Goal: Navigation & Orientation: Understand site structure

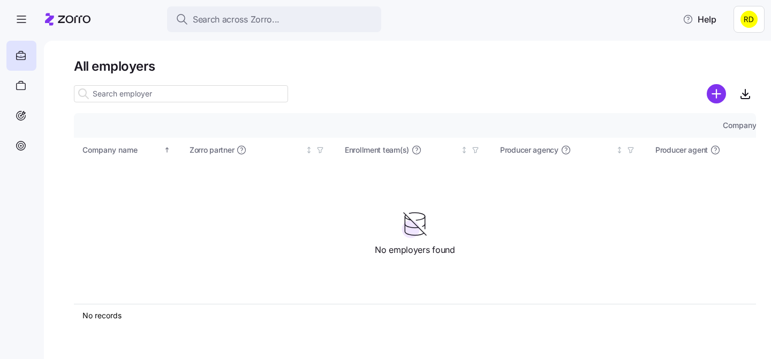
click at [749, 24] on html "Search across Zorro... Help All employers Company details Benefit status Compan…" at bounding box center [385, 176] width 771 height 352
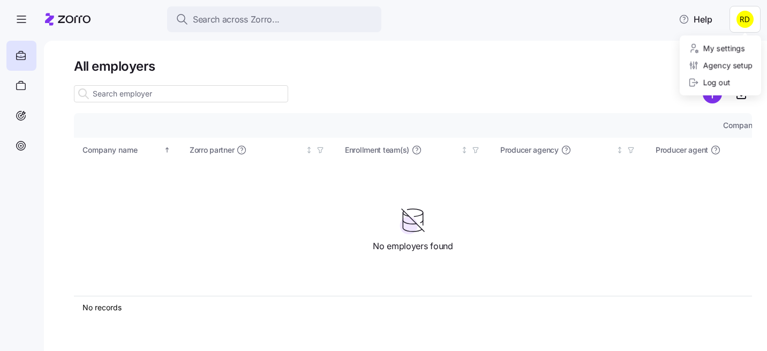
click at [750, 21] on html "Search across Zorro... Help All employers Company details Benefit status Compan…" at bounding box center [383, 172] width 767 height 344
click at [611, 62] on html "Search across Zorro... Help All employers Company details Benefit status Compan…" at bounding box center [383, 172] width 767 height 344
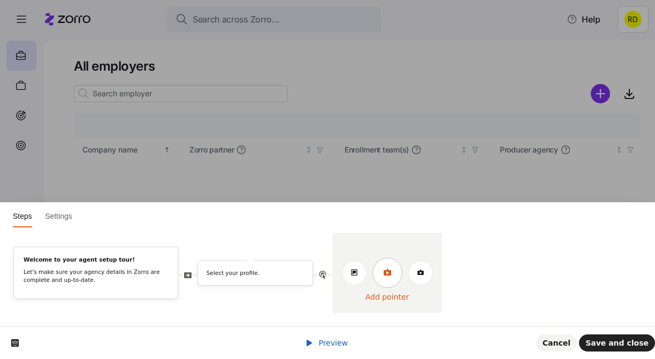
click at [391, 276] on icon at bounding box center [387, 272] width 9 height 9
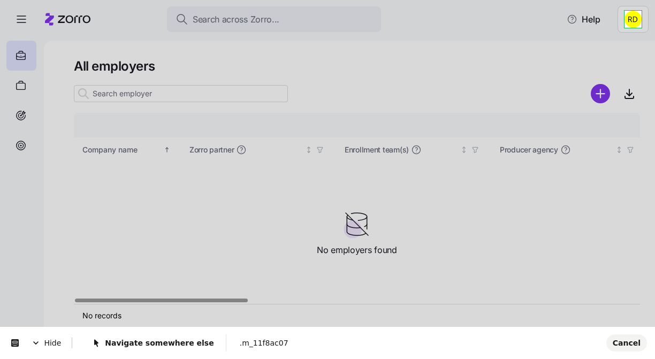
click at [629, 25] on html "Search across Zorro... Help All employers Company details Benefit status Compan…" at bounding box center [327, 176] width 655 height 353
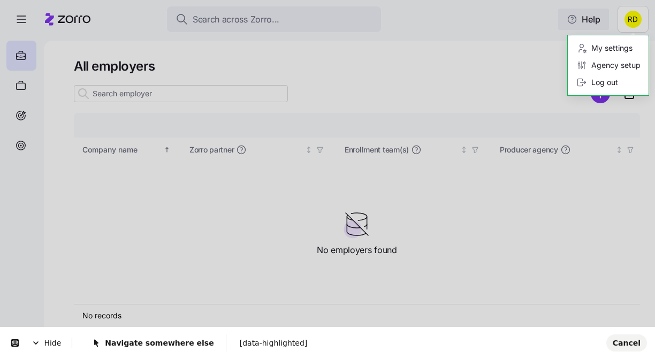
click at [566, 18] on html "Search across Zorro... Help All employers Company details Benefit status Compan…" at bounding box center [327, 176] width 655 height 353
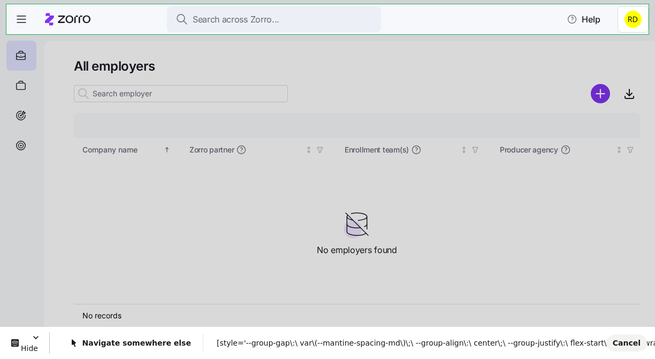
click at [613, 30] on body "Search across Zorro... Help All employers Company details Benefit status Compan…" at bounding box center [327, 176] width 655 height 353
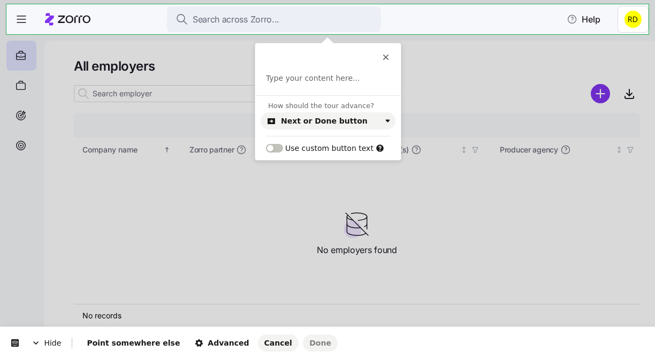
click at [631, 0] on html "Hide Point somewhere else Advanced Cancel Done This button doesn't work while y…" at bounding box center [327, 0] width 655 height 0
click at [383, 58] on icon at bounding box center [386, 57] width 9 height 9
click at [264, 344] on span "Cancel" at bounding box center [278, 343] width 28 height 9
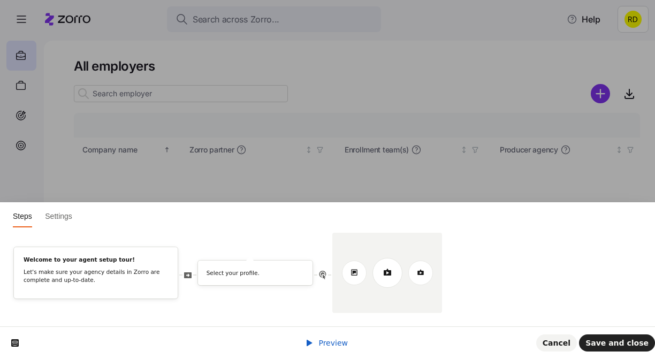
click at [385, 301] on div at bounding box center [387, 273] width 110 height 80
click at [385, 270] on icon at bounding box center [387, 272] width 9 height 9
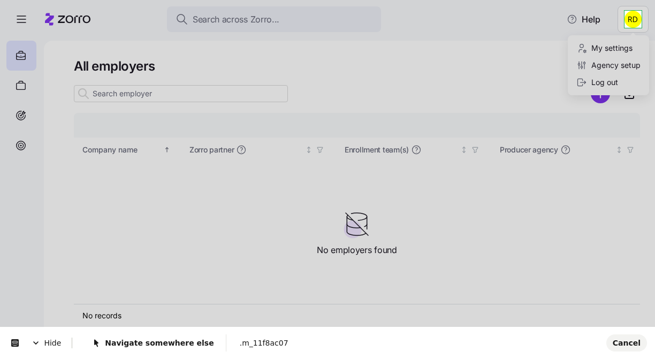
click at [633, 17] on html "Search across Zorro... Help All employers Company details Benefit status Compan…" at bounding box center [327, 176] width 655 height 353
click at [623, 12] on html "Search across Zorro... Help All employers Company details Benefit status Compan…" at bounding box center [327, 176] width 655 height 353
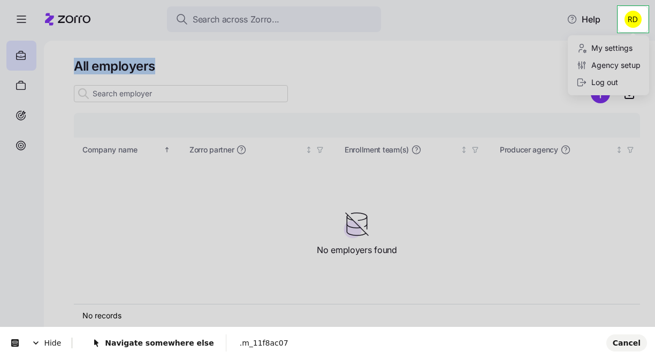
click at [623, 12] on html "Search across Zorro... Help All employers Company details Benefit status Compan…" at bounding box center [327, 176] width 655 height 353
click at [594, 12] on body "Search across Zorro... Help All employers Company details Benefit status Compan…" at bounding box center [327, 176] width 655 height 353
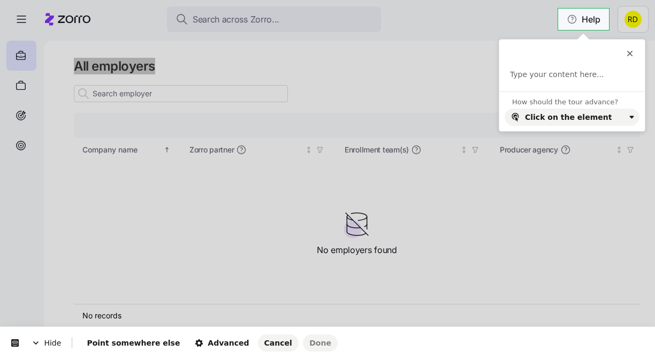
click at [617, 0] on html "Hide Point somewhere else Advanced Cancel Done This button doesn't work while y…" at bounding box center [327, 0] width 655 height 0
click at [264, 344] on span "Cancel" at bounding box center [278, 343] width 28 height 9
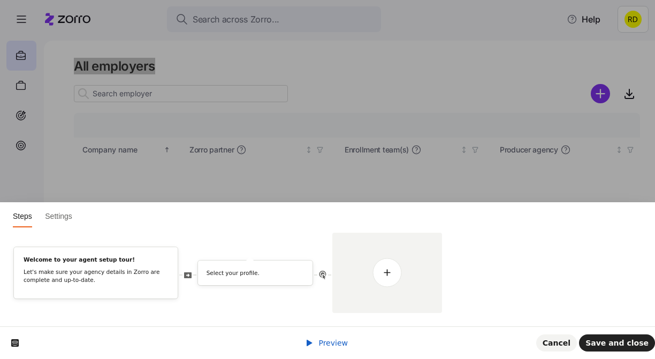
click at [16, 341] on icon at bounding box center [14, 342] width 7 height 7
click at [348, 0] on html "Steps Settings Welcome to your agent setup tour! Let's make sure your agency de…" at bounding box center [327, 0] width 655 height 0
click at [384, 279] on link at bounding box center [388, 273] width 30 height 30
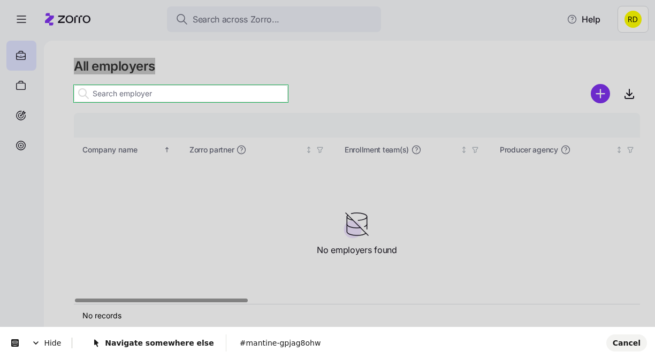
click at [110, 91] on body "Search across Zorro... Help All employers Company details Benefit status Compan…" at bounding box center [327, 176] width 655 height 353
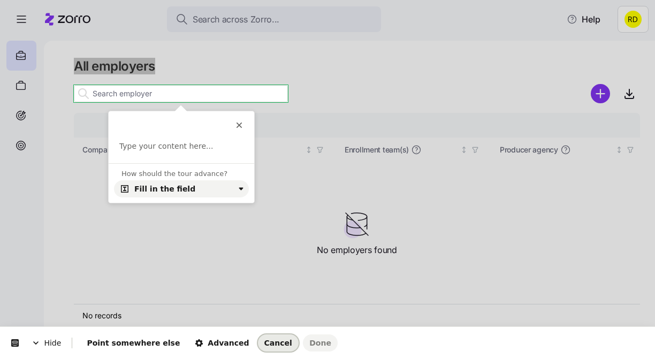
click at [258, 337] on button "Cancel" at bounding box center [278, 343] width 41 height 17
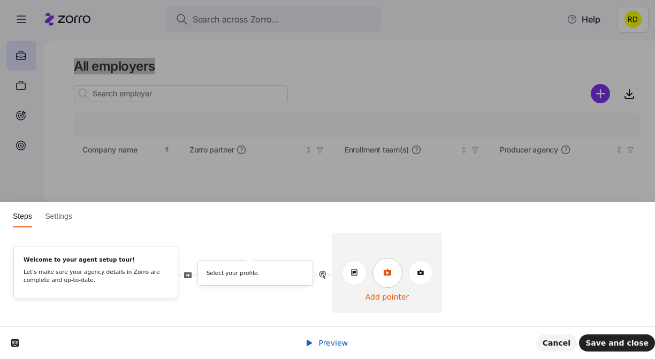
drag, startPoint x: 385, startPoint y: 270, endPoint x: 380, endPoint y: 276, distance: 8.0
click at [385, 270] on icon at bounding box center [387, 272] width 9 height 9
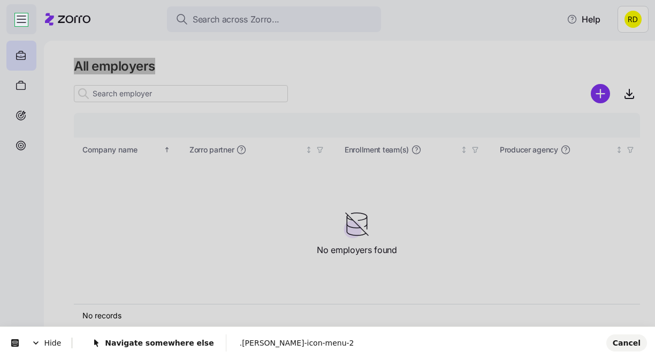
click at [25, 17] on body "Search across Zorro... Help All employers Company details Benefit status Compan…" at bounding box center [327, 176] width 655 height 353
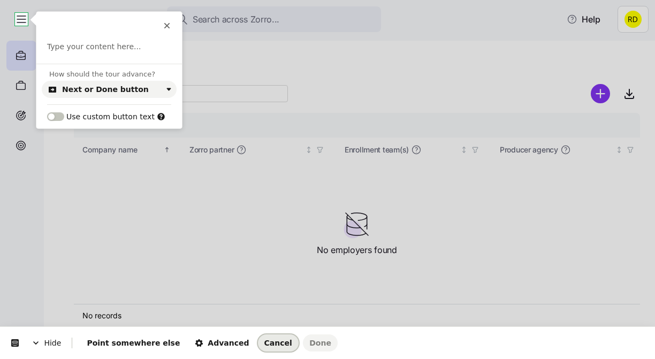
click at [264, 340] on span "Cancel" at bounding box center [278, 343] width 28 height 9
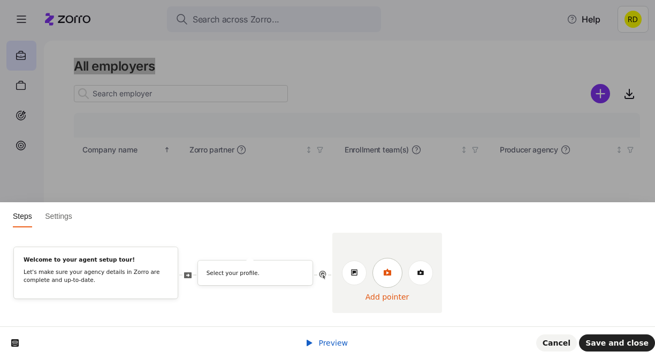
click at [389, 269] on icon at bounding box center [387, 272] width 9 height 9
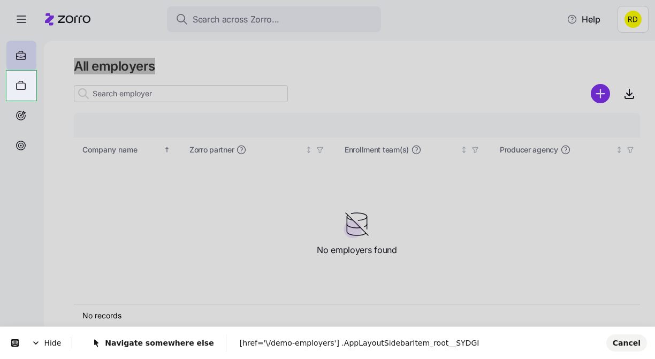
click at [28, 84] on body "Search across Zorro... Help All employers Company details Benefit status Compan…" at bounding box center [327, 176] width 655 height 353
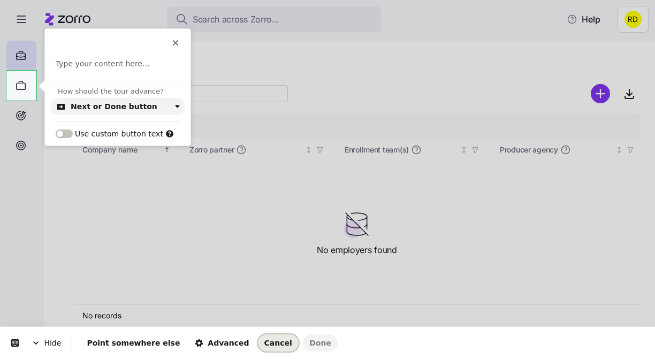
click at [264, 342] on span "Cancel" at bounding box center [278, 343] width 28 height 9
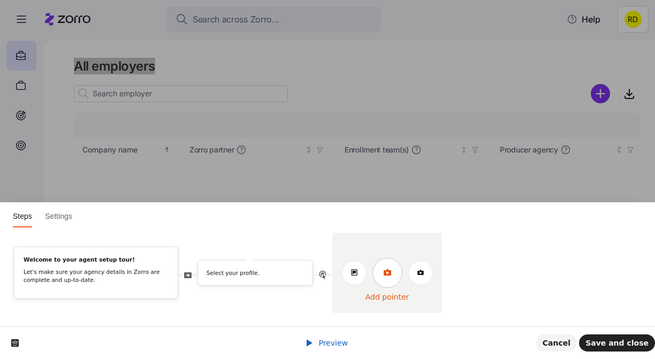
click at [385, 275] on icon at bounding box center [386, 272] width 7 height 7
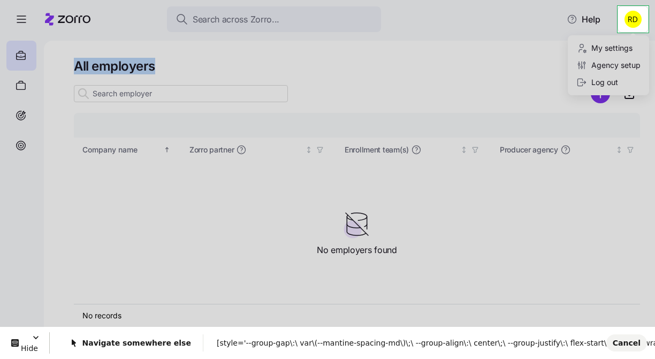
click at [622, 32] on html "Search across Zorro... Help All employers Company details Benefit status Compan…" at bounding box center [327, 176] width 655 height 353
